Goal: Task Accomplishment & Management: Manage account settings

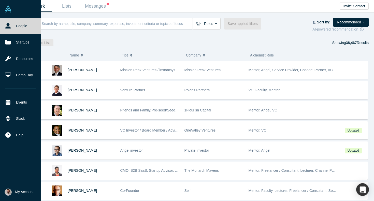
click at [20, 191] on span "My Account" at bounding box center [24, 191] width 18 height 5
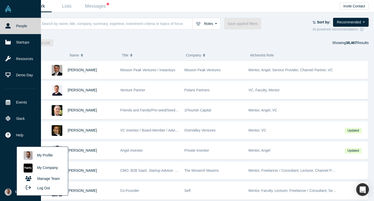
click at [46, 169] on link "My Company" at bounding box center [42, 168] width 42 height 12
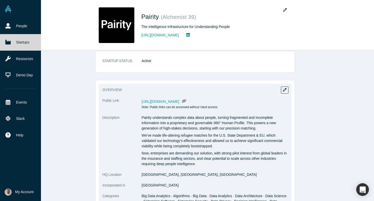
scroll to position [8, 0]
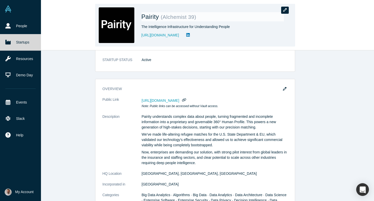
click at [287, 10] on button "button" at bounding box center [285, 10] width 8 height 7
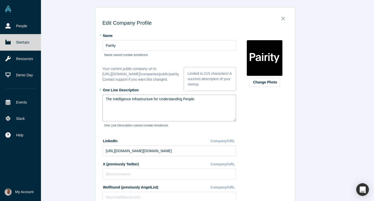
drag, startPoint x: 132, startPoint y: 99, endPoint x: 95, endPoint y: 97, distance: 36.9
click at [174, 97] on textarea "Infrastructure for Understanding People" at bounding box center [170, 108] width 134 height 27
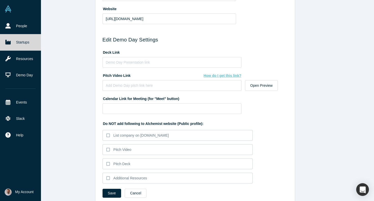
scroll to position [236, 0]
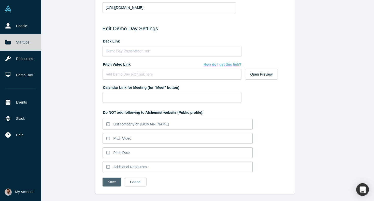
type textarea "Infrastructure for Understanding People"
click at [113, 179] on button "Save" at bounding box center [112, 182] width 19 height 9
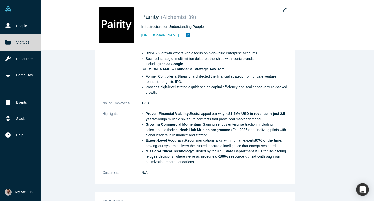
scroll to position [221, 0]
